Goal: Task Accomplishment & Management: Manage account settings

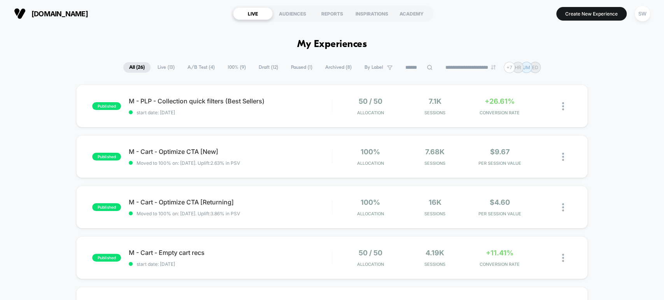
drag, startPoint x: 628, startPoint y: 107, endPoint x: 591, endPoint y: 38, distance: 77.8
click at [84, 10] on span "[DOMAIN_NAME]" at bounding box center [60, 14] width 56 height 8
click at [36, 10] on span "[DOMAIN_NAME]" at bounding box center [60, 14] width 56 height 8
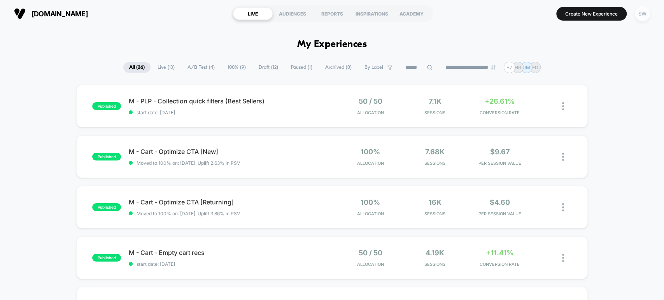
click at [645, 16] on div "SW" at bounding box center [642, 13] width 15 height 15
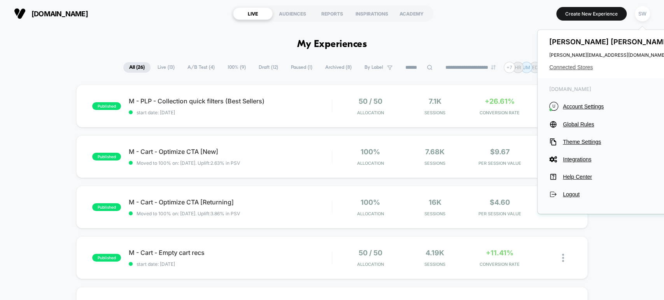
click at [565, 67] on span "Connected Stores" at bounding box center [610, 67] width 123 height 6
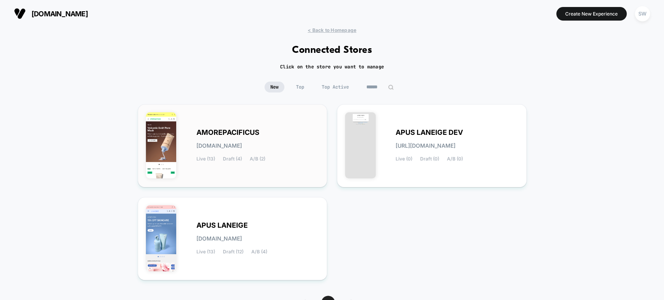
click at [251, 164] on div "AMOREPACIFICUS [DOMAIN_NAME] Live (13) Draft (4) A/B (2)" at bounding box center [233, 145] width 174 height 67
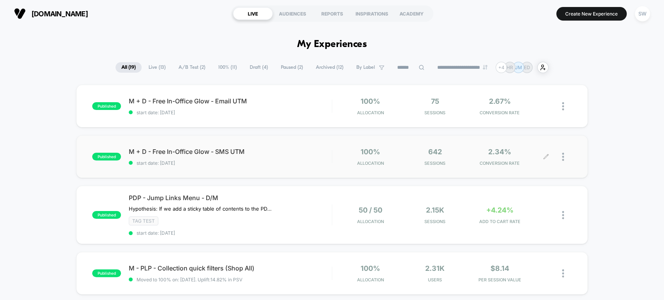
click at [564, 157] on div at bounding box center [567, 157] width 10 height 18
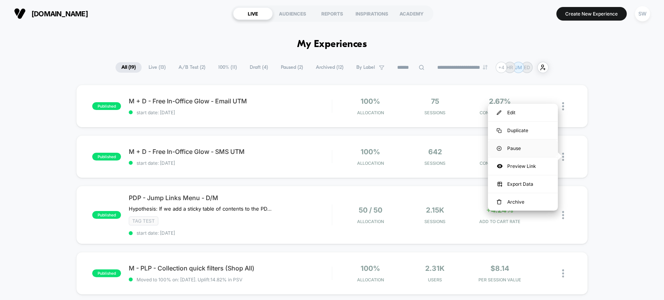
click at [530, 148] on div "Pause" at bounding box center [523, 149] width 70 height 18
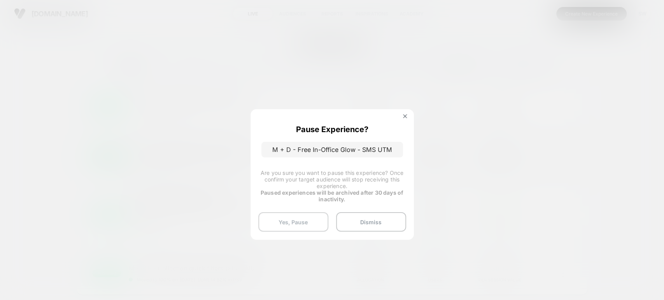
click at [296, 218] on button "Yes, Pause" at bounding box center [293, 221] width 70 height 19
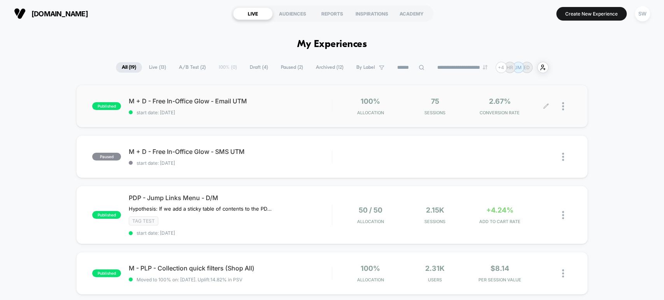
click at [560, 102] on div at bounding box center [559, 106] width 26 height 18
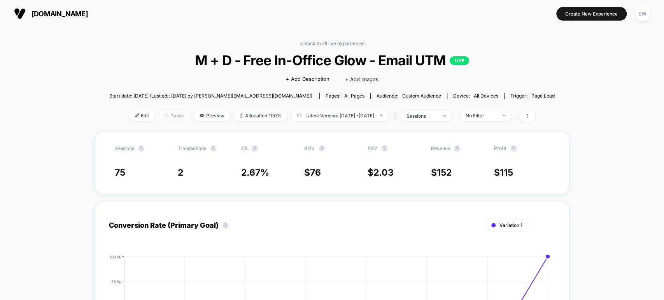
click at [165, 114] on img at bounding box center [167, 116] width 4 height 4
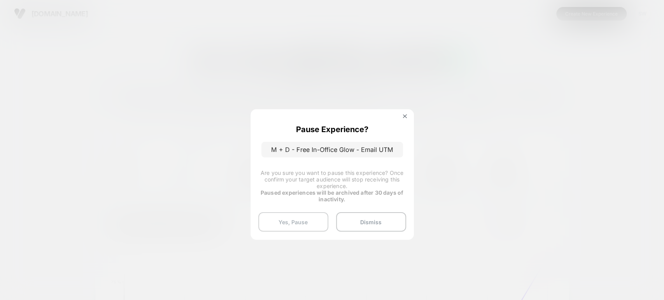
click at [294, 225] on button "Yes, Pause" at bounding box center [293, 221] width 70 height 19
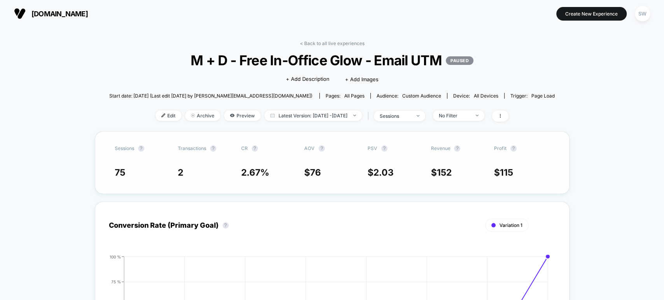
click at [564, 154] on div "Sessions ? Transactions ? CR ? AOV ? PSV ? Revenue ? Profit ? 75 2 2.67 % $ 76 …" at bounding box center [332, 163] width 475 height 63
click at [314, 41] on link "< Back to all live experiences" at bounding box center [332, 43] width 65 height 6
